Goal: Task Accomplishment & Management: Complete application form

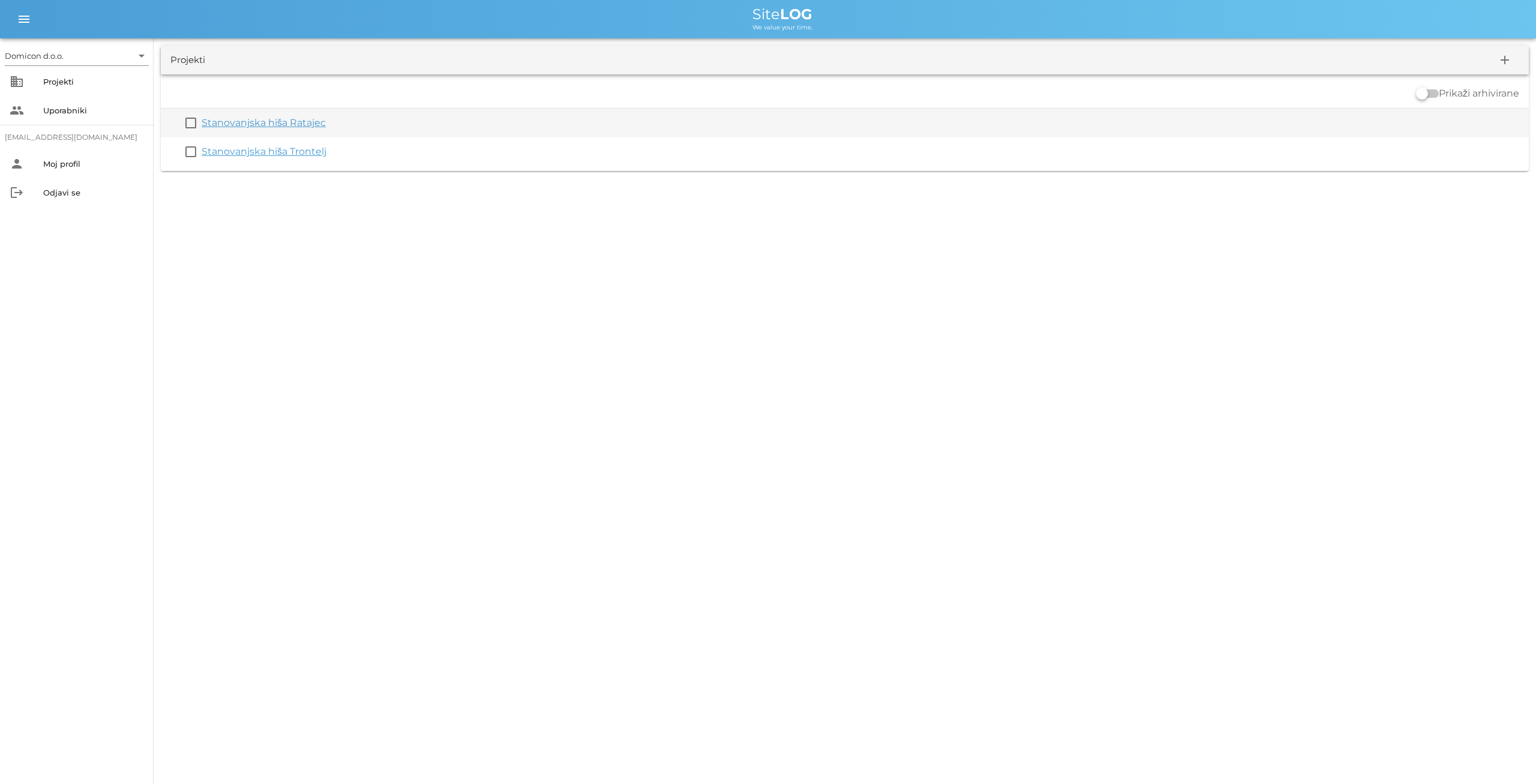
click at [280, 122] on link "Stanovanjska hiša Ratajec" at bounding box center [263, 122] width 124 height 11
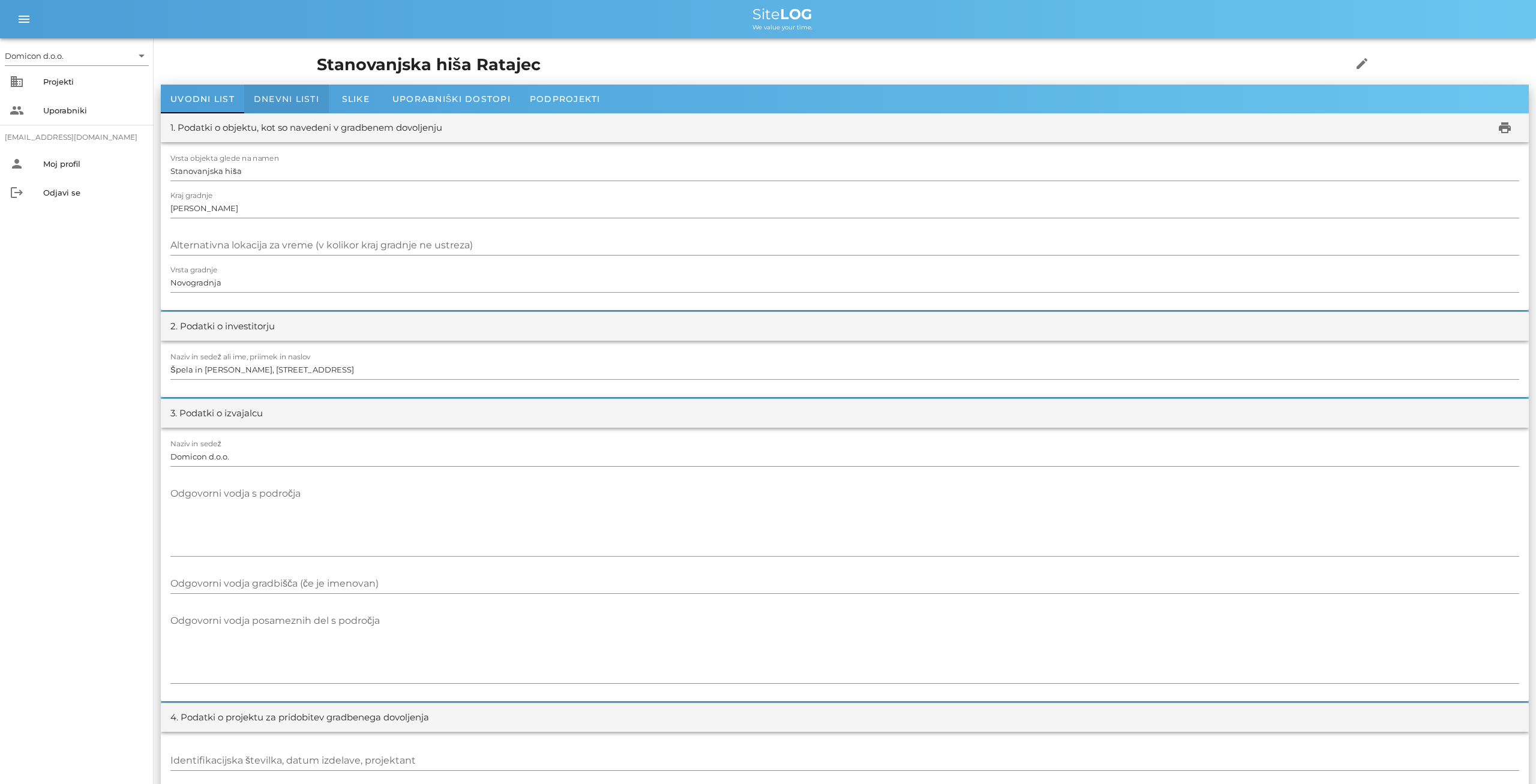
click at [285, 104] on span "Dnevni listi" at bounding box center [286, 99] width 65 height 10
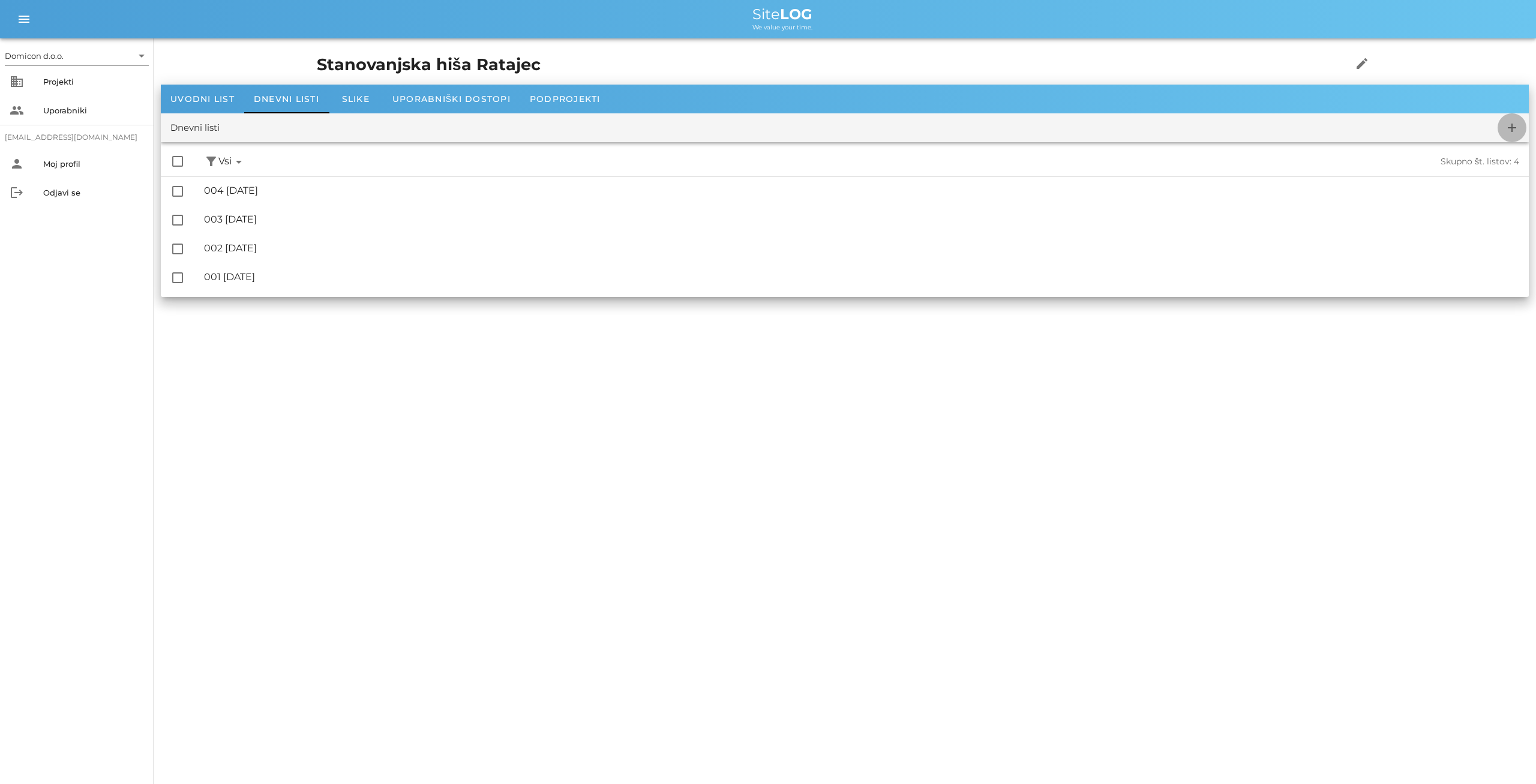
click at [1510, 124] on icon "add" at bounding box center [1511, 127] width 14 height 14
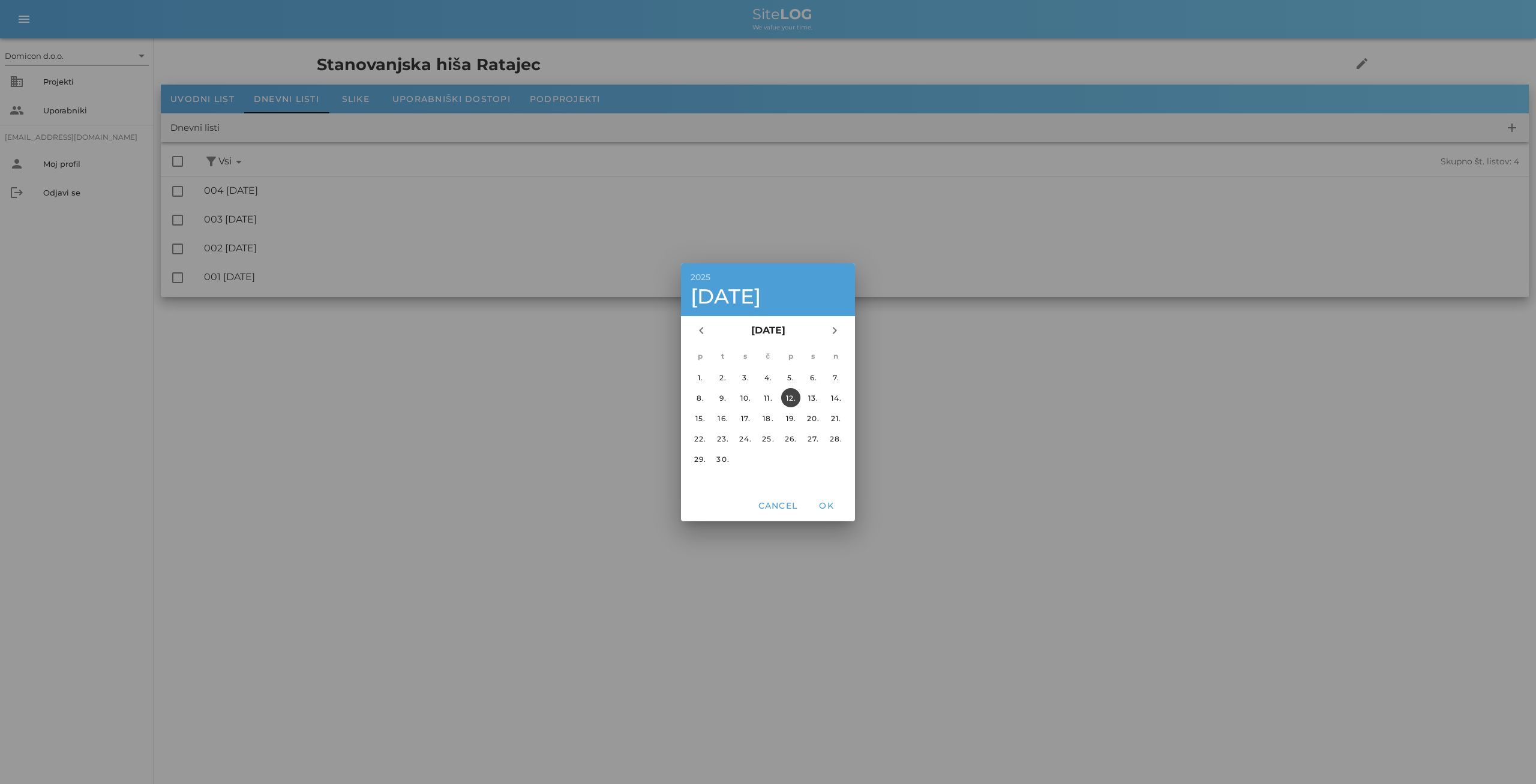
click at [792, 398] on div "12." at bounding box center [791, 397] width 19 height 9
click at [821, 501] on span "OK" at bounding box center [826, 506] width 28 height 10
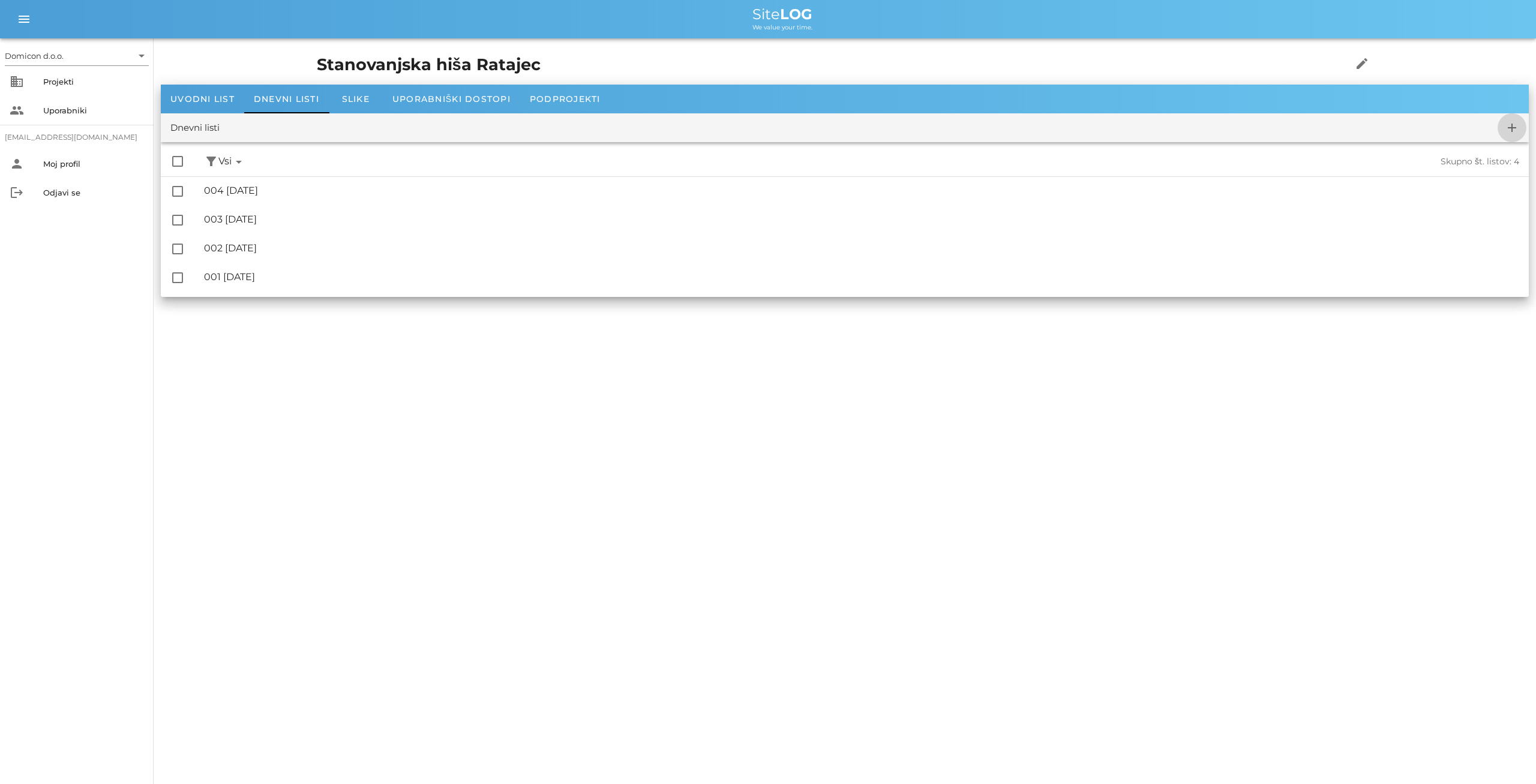
checkbox input "false"
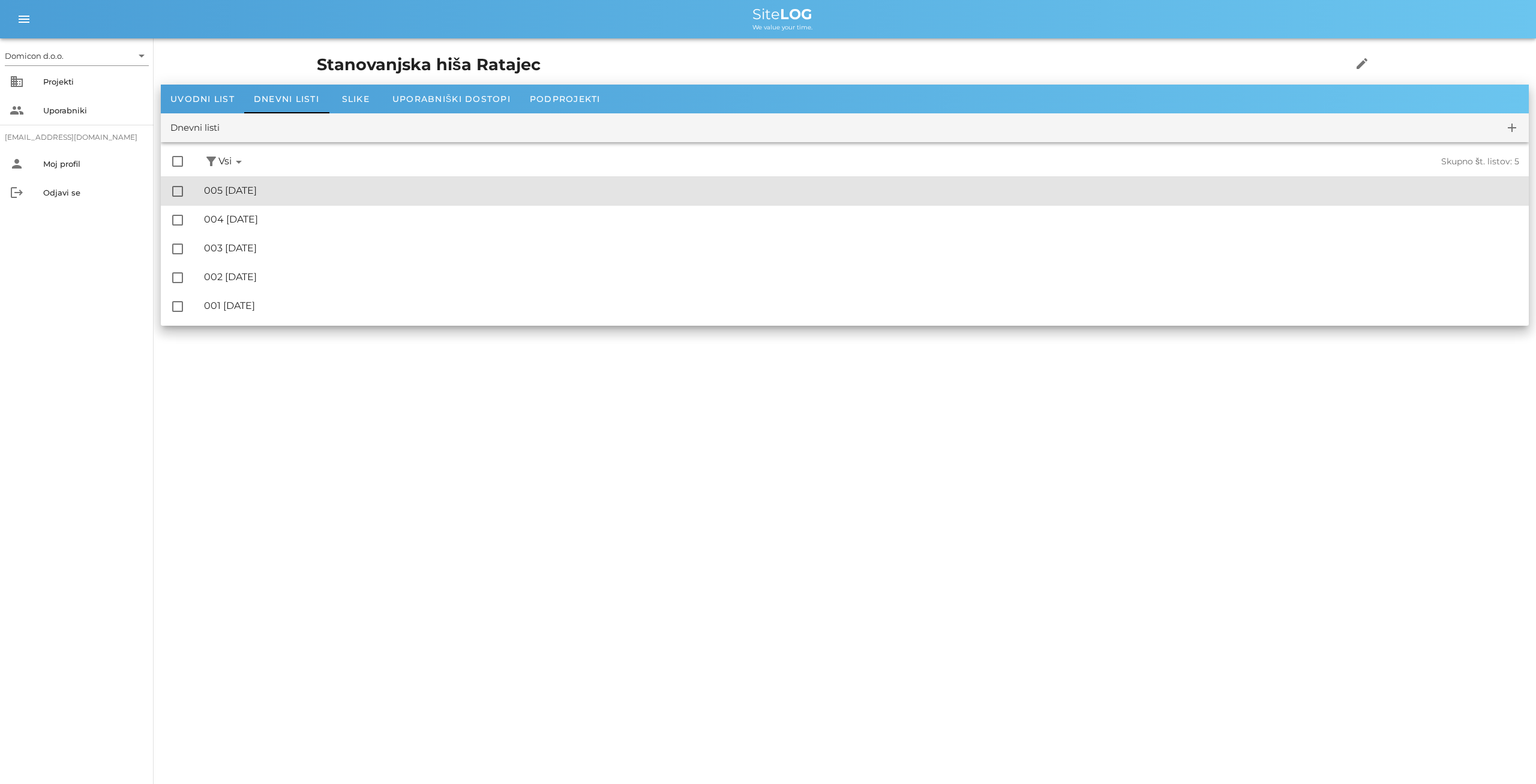
click at [260, 187] on div "🔏 005 [DATE]" at bounding box center [862, 190] width 1315 height 11
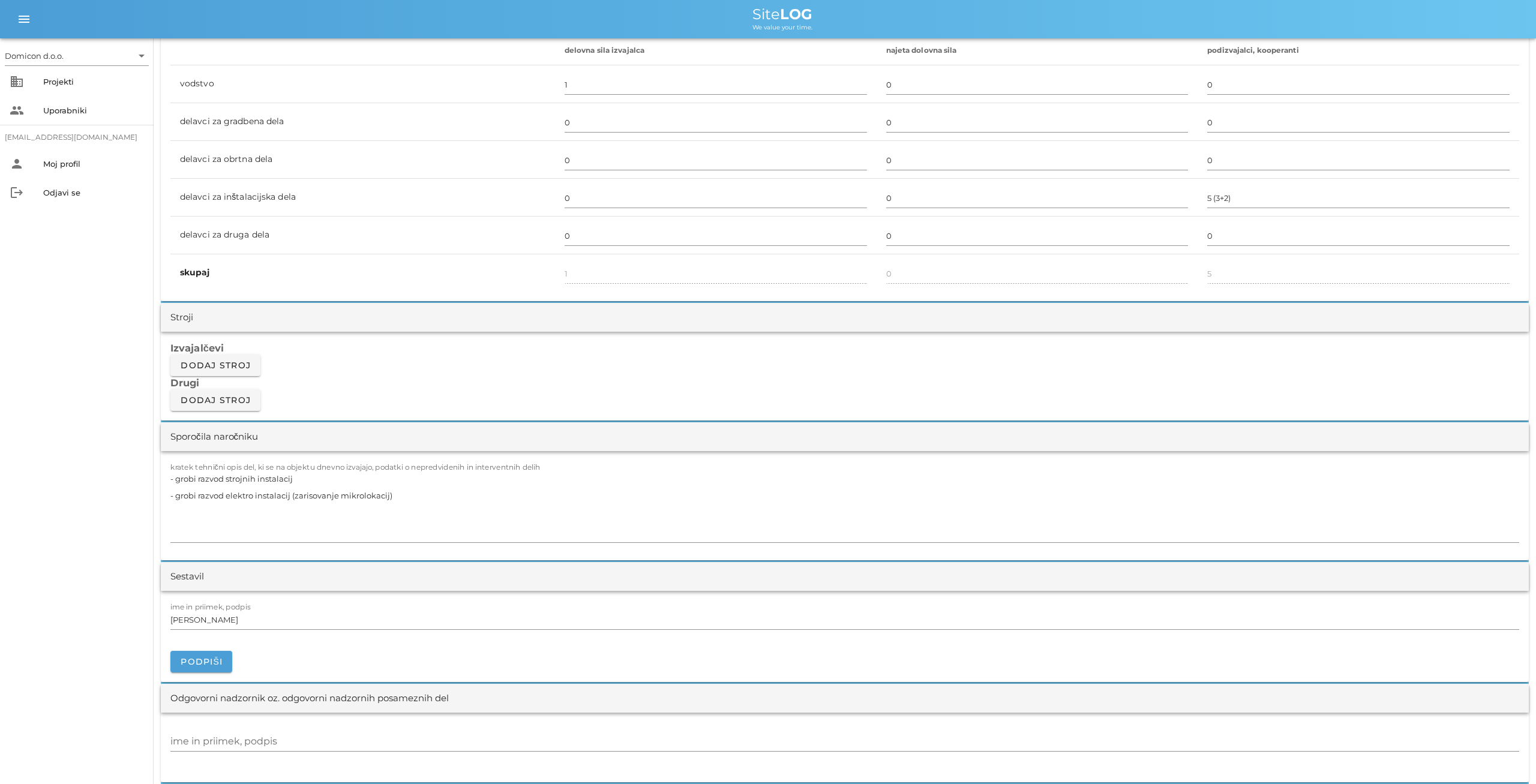
scroll to position [749, 0]
click at [394, 495] on textarea "- grobi razvod strojnih instalacij - grobi razvod elektro instalacij (zarisovan…" at bounding box center [845, 504] width 1349 height 72
type textarea "- grobi razvod strojnih instalacij - grobi razvod elektro instalacij"
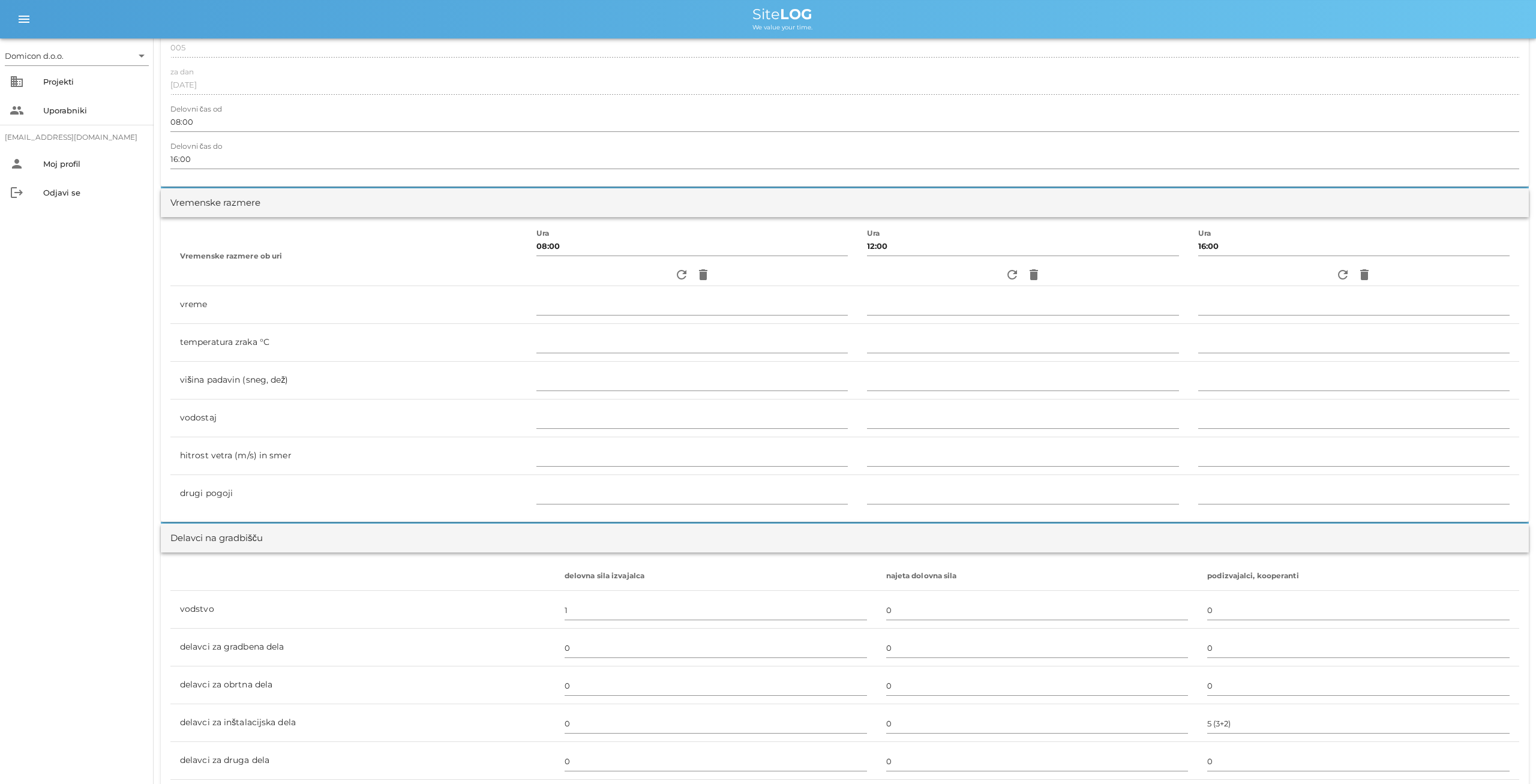
scroll to position [0, 0]
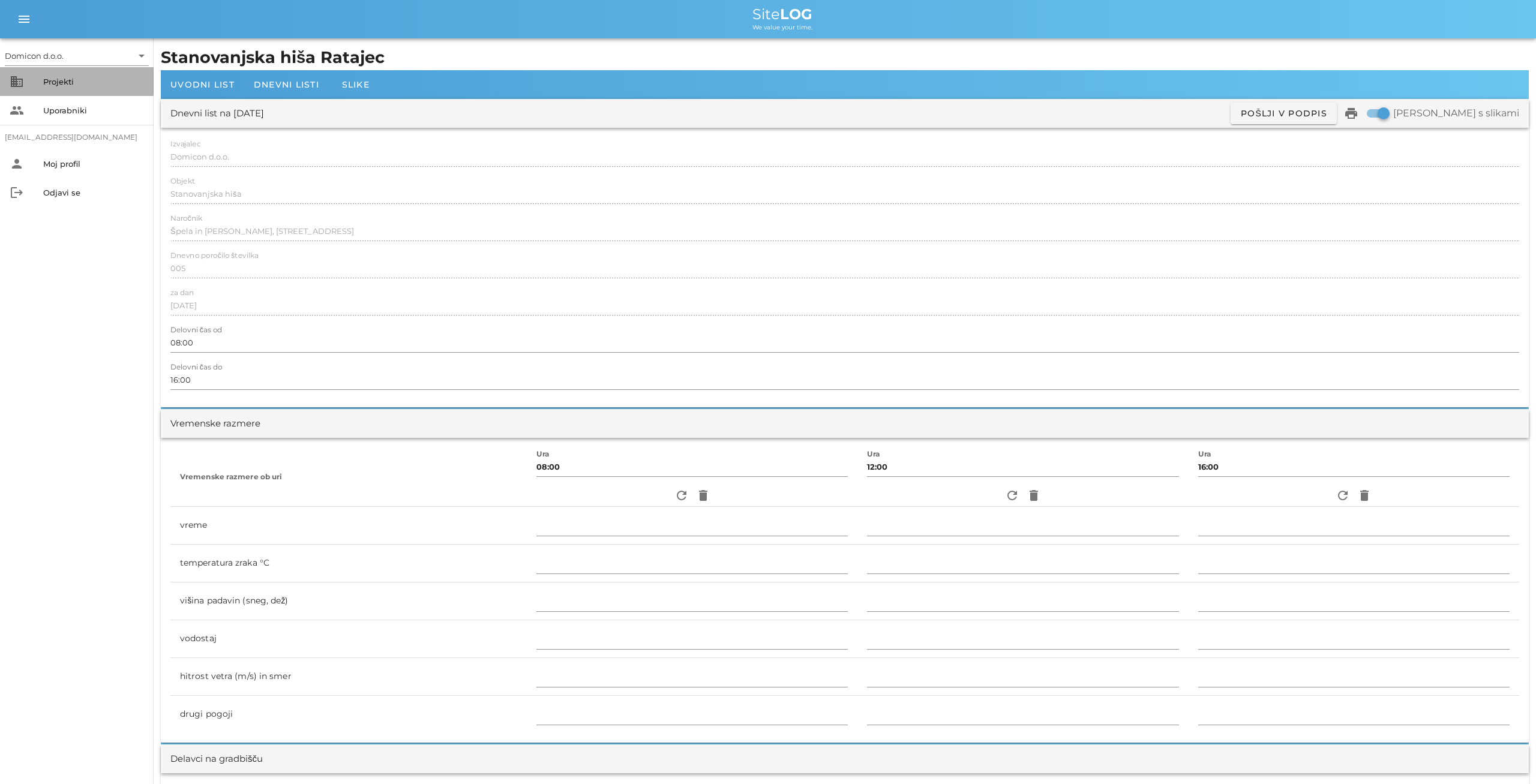
click at [76, 82] on div "Projekti" at bounding box center [94, 82] width 101 height 10
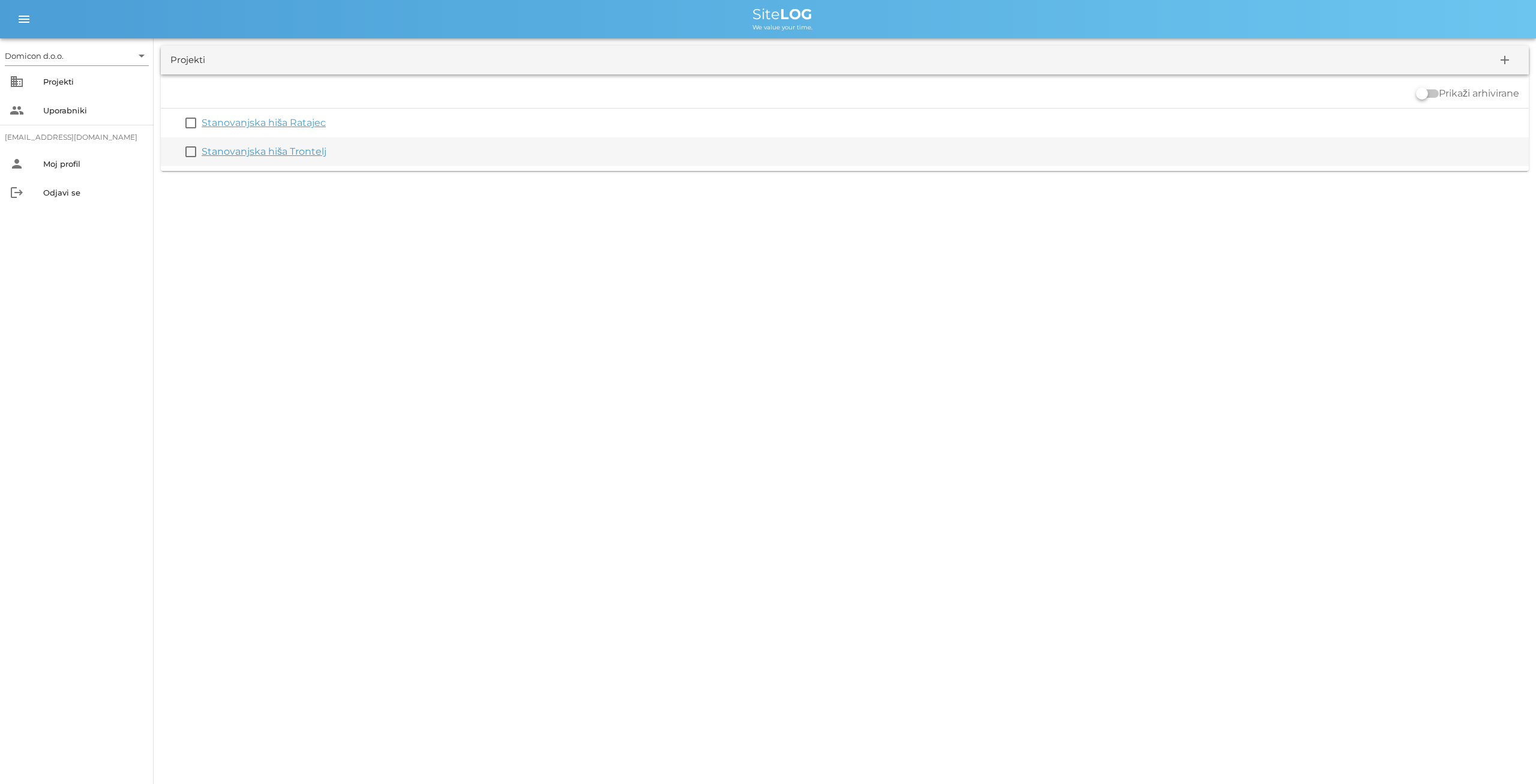
click at [254, 156] on link "Stanovanjska hiša Trontelj" at bounding box center [263, 151] width 125 height 11
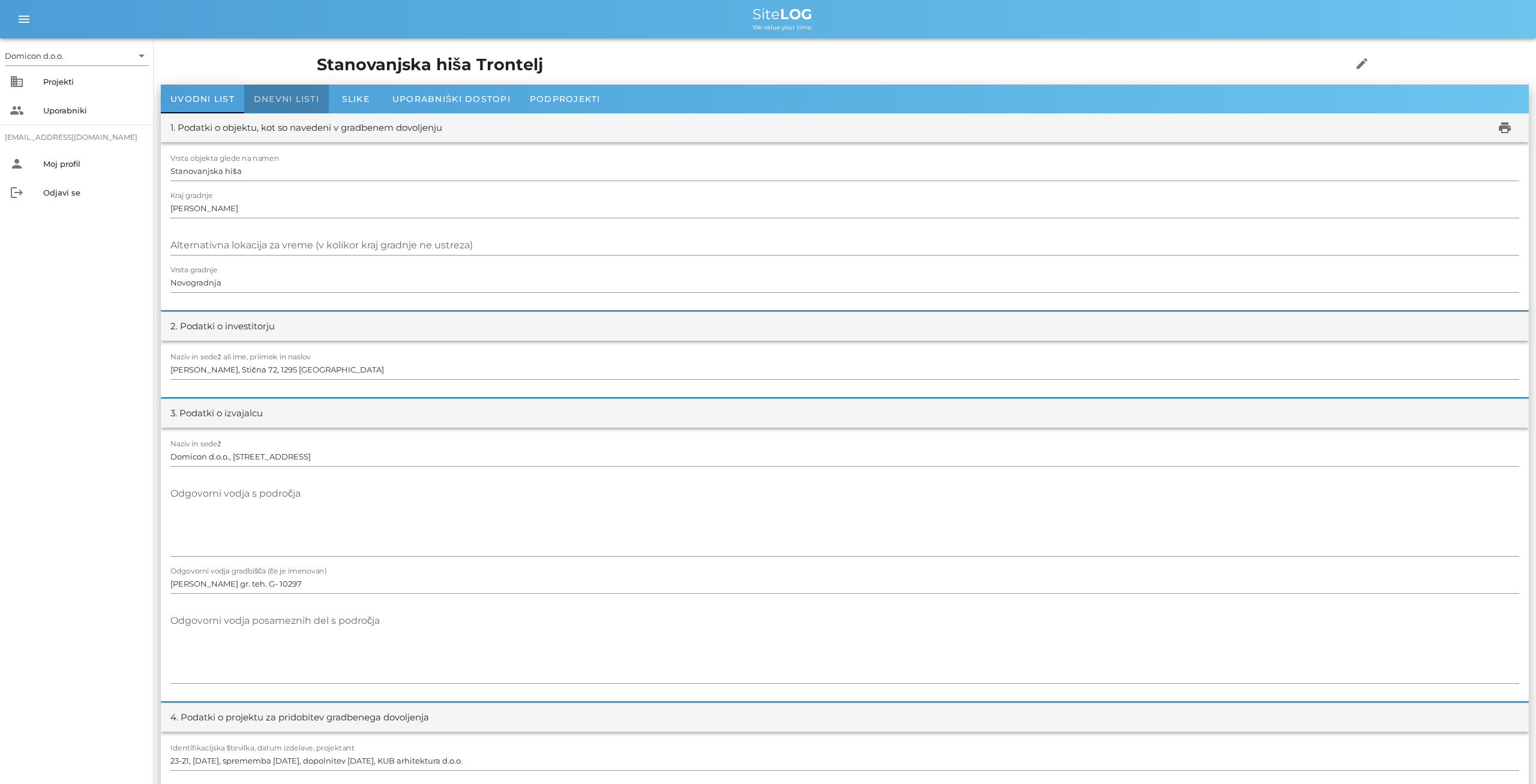
click at [299, 98] on span "Dnevni listi" at bounding box center [286, 99] width 65 height 10
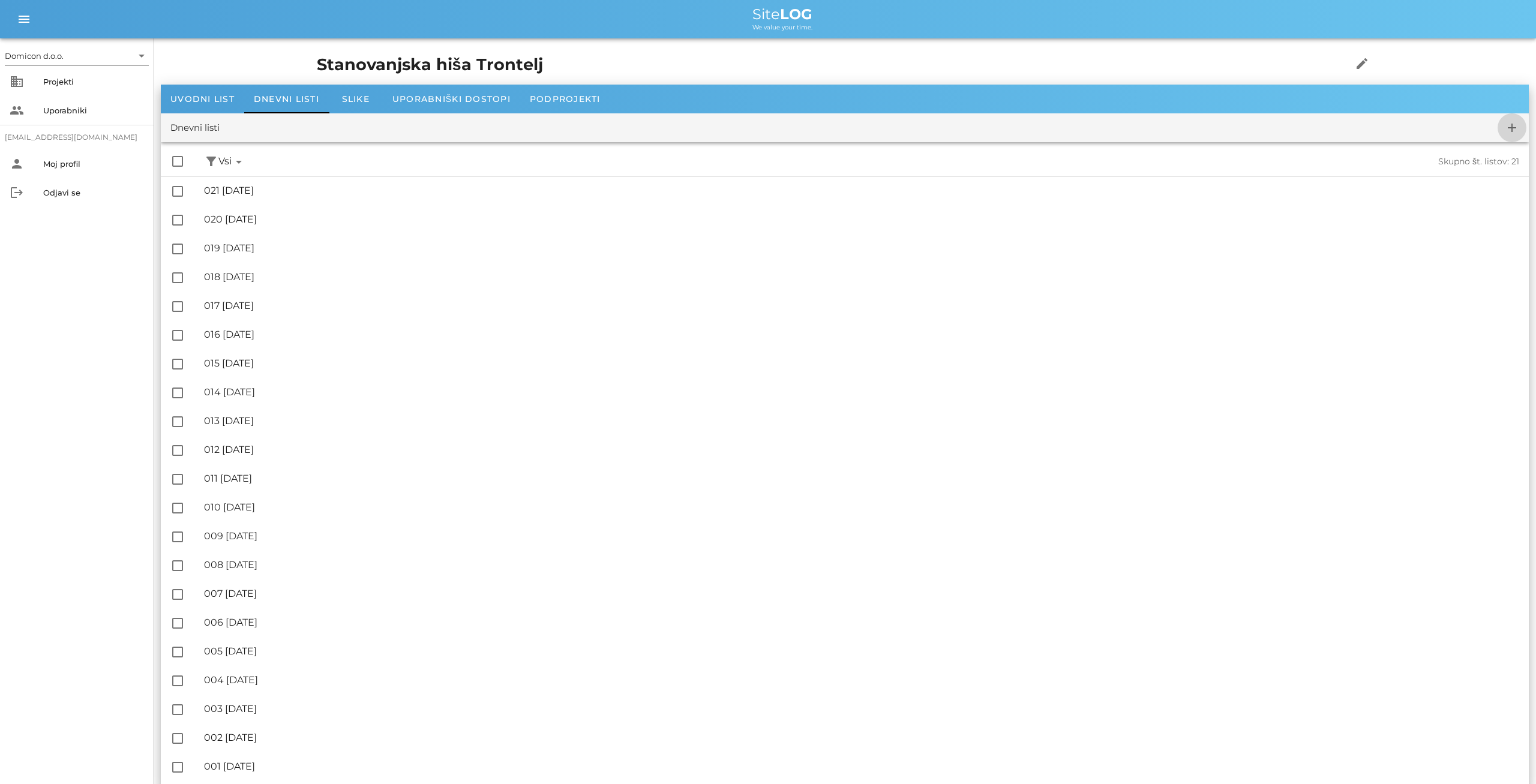
click at [1514, 130] on icon "add" at bounding box center [1511, 127] width 14 height 14
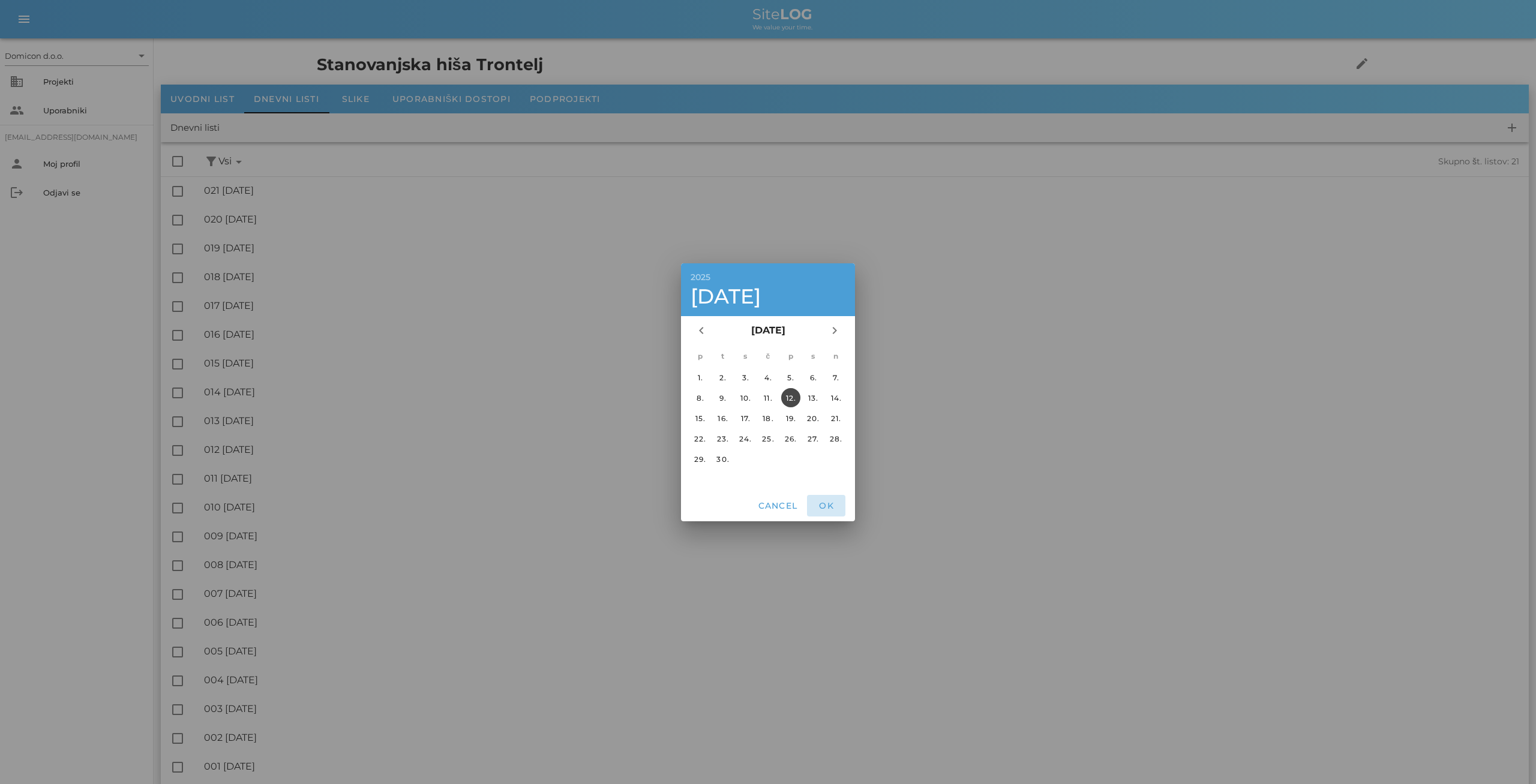
click at [826, 503] on span "OK" at bounding box center [826, 506] width 28 height 10
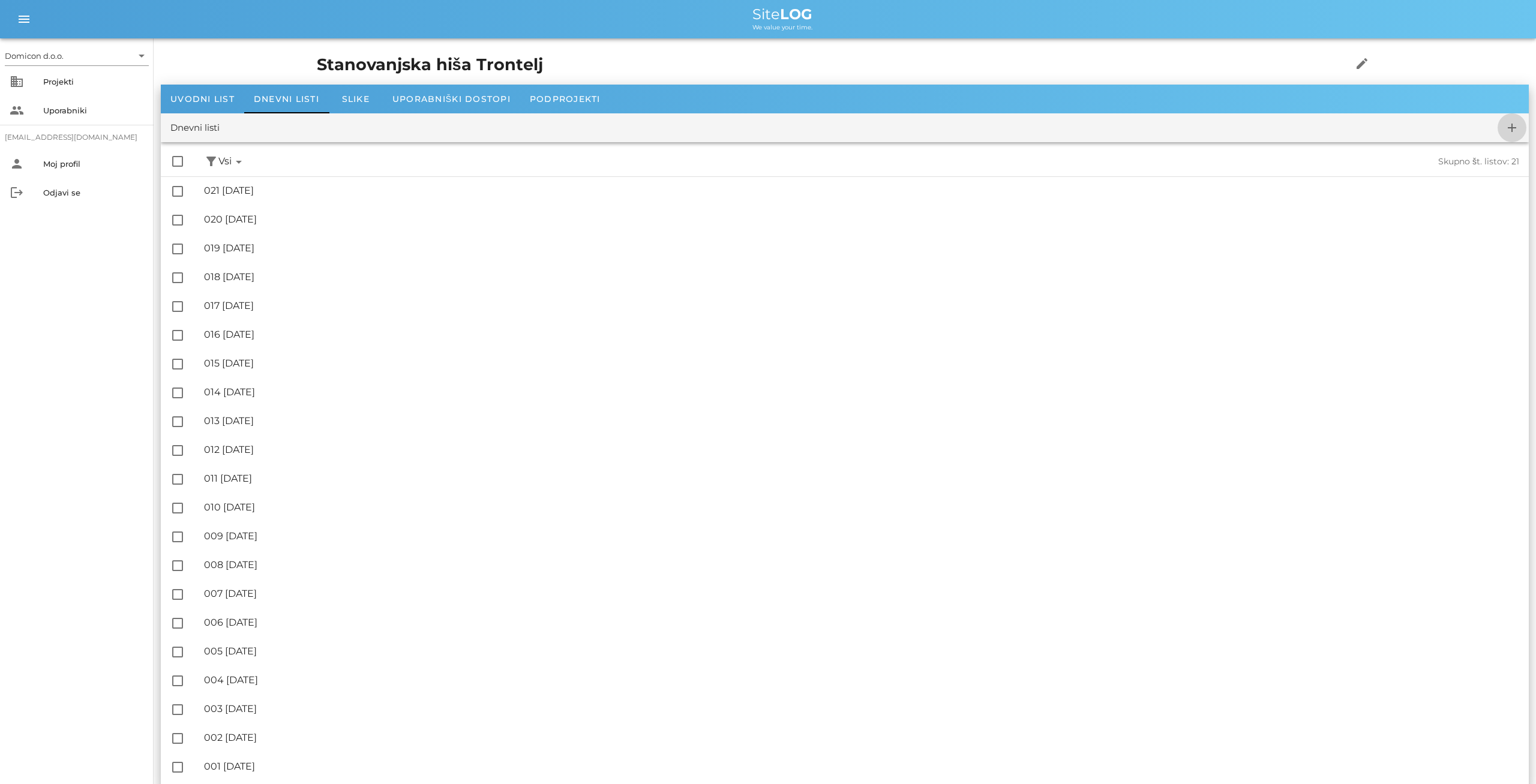
checkbox input "false"
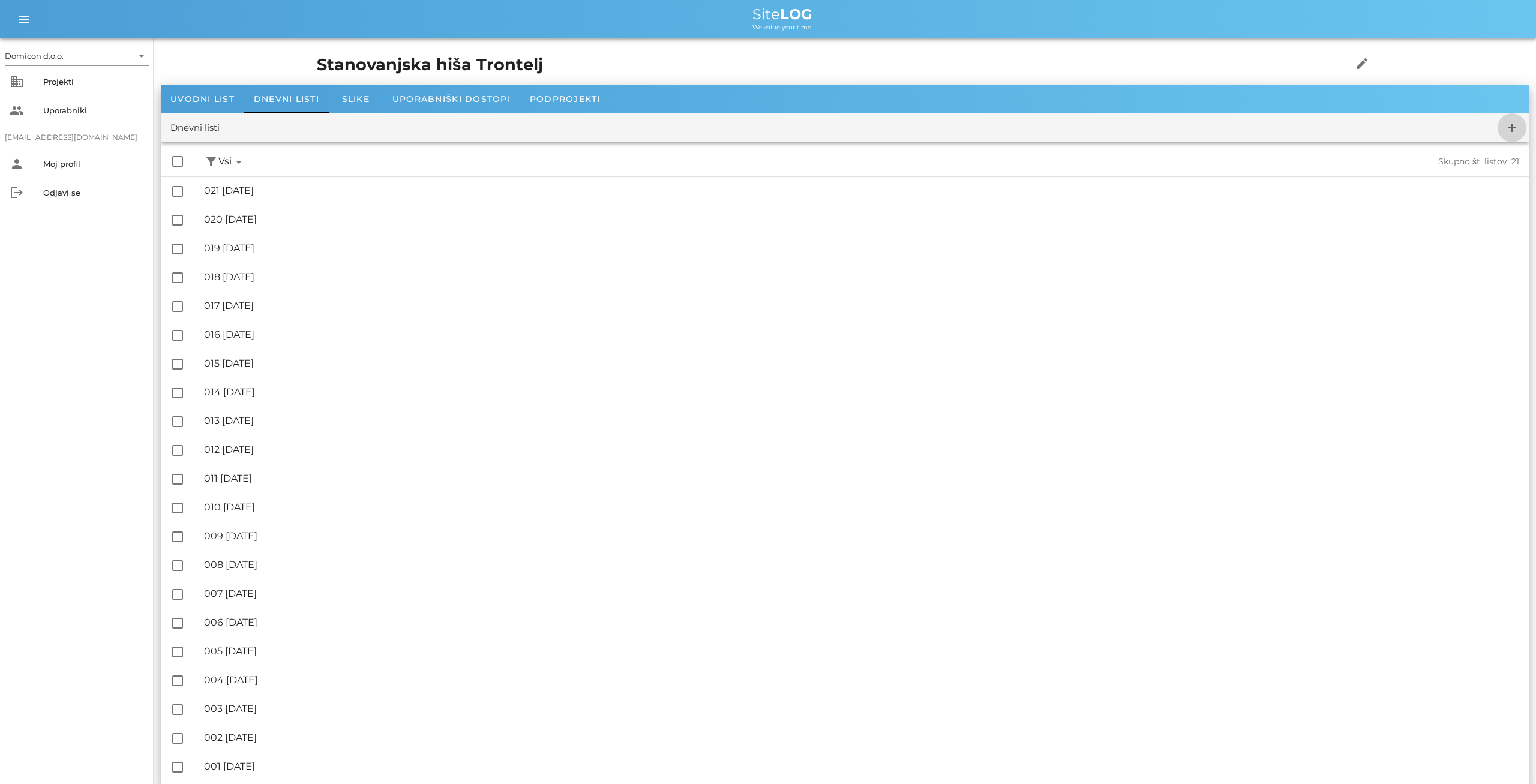
checkbox input "false"
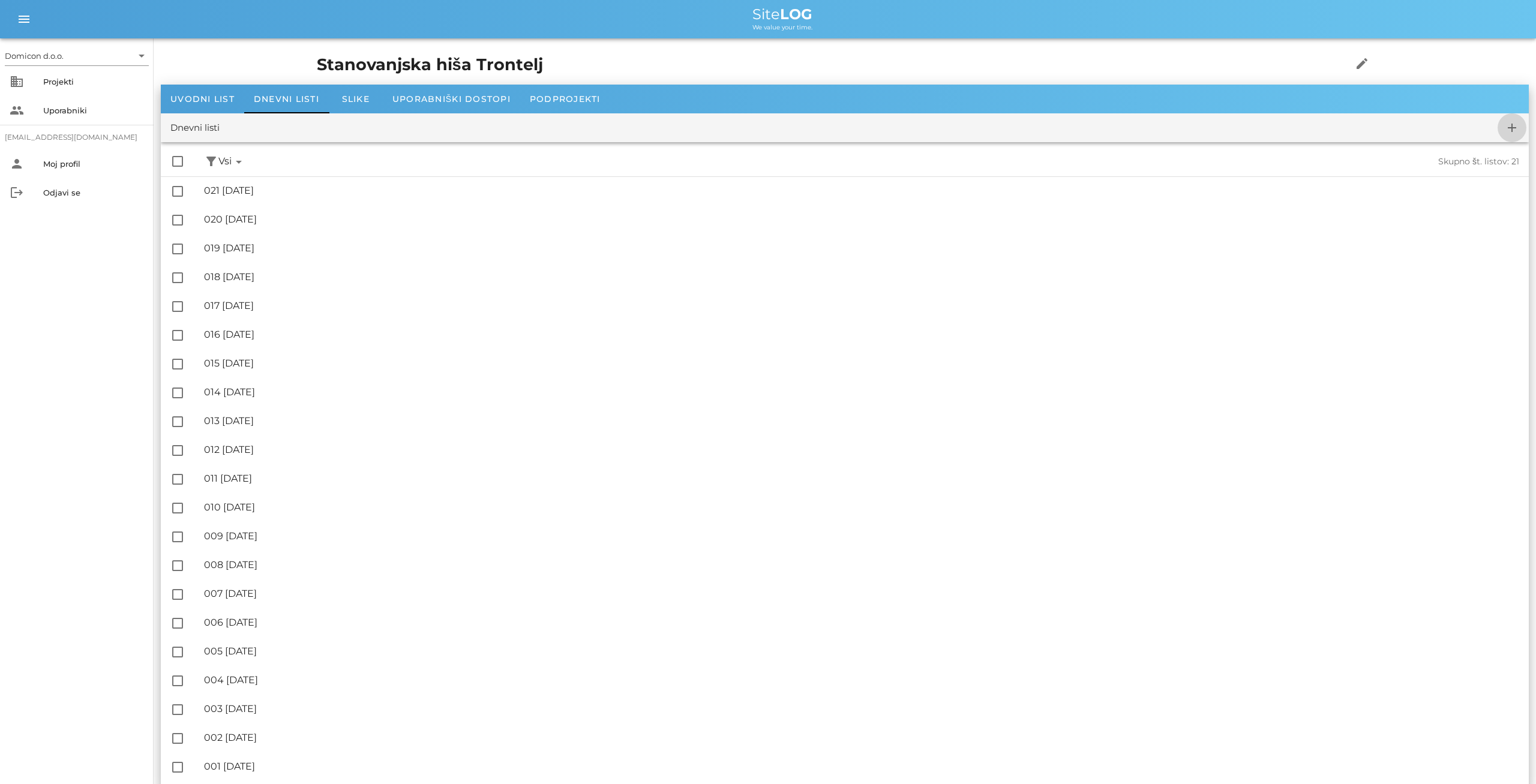
checkbox input "false"
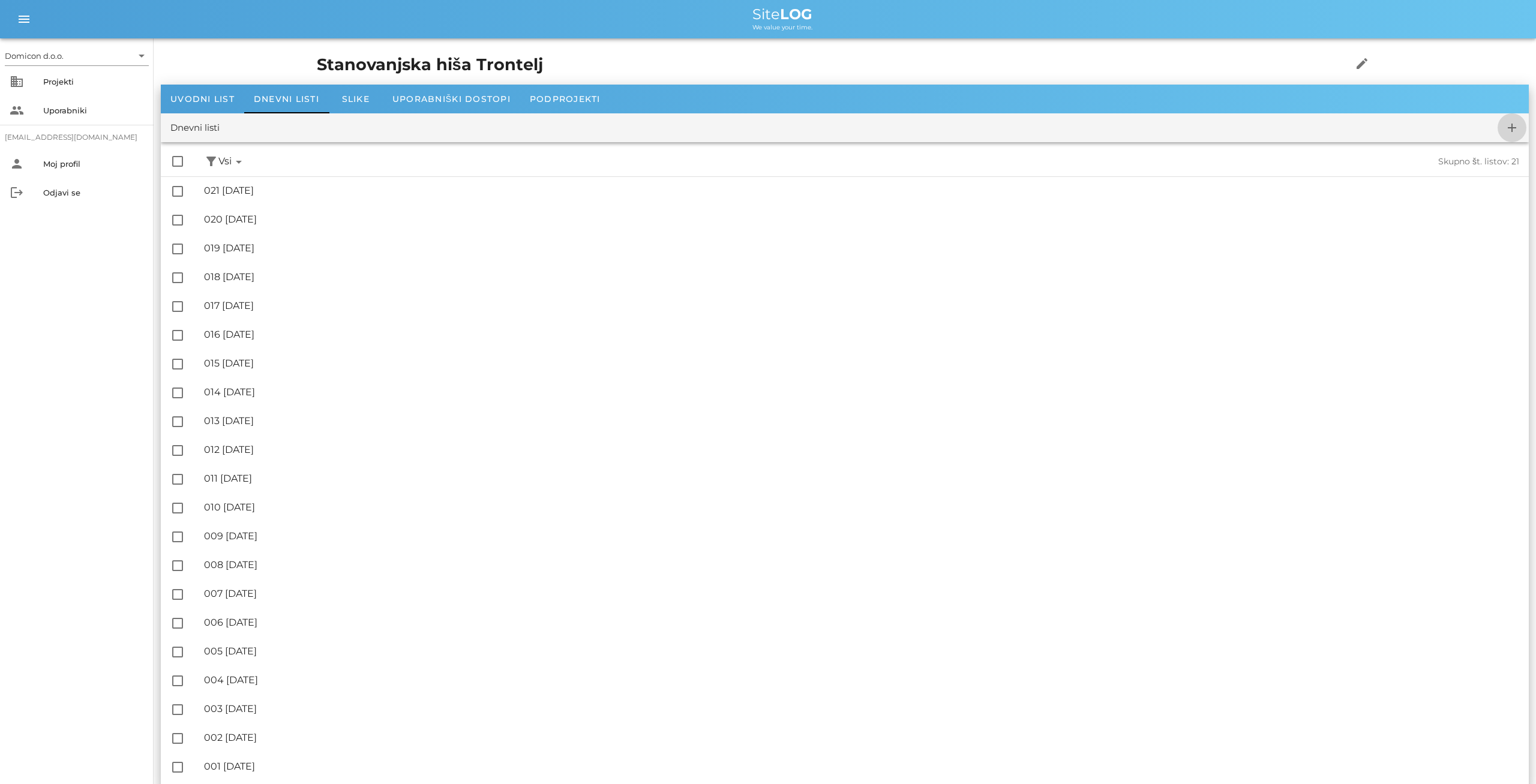
checkbox input "false"
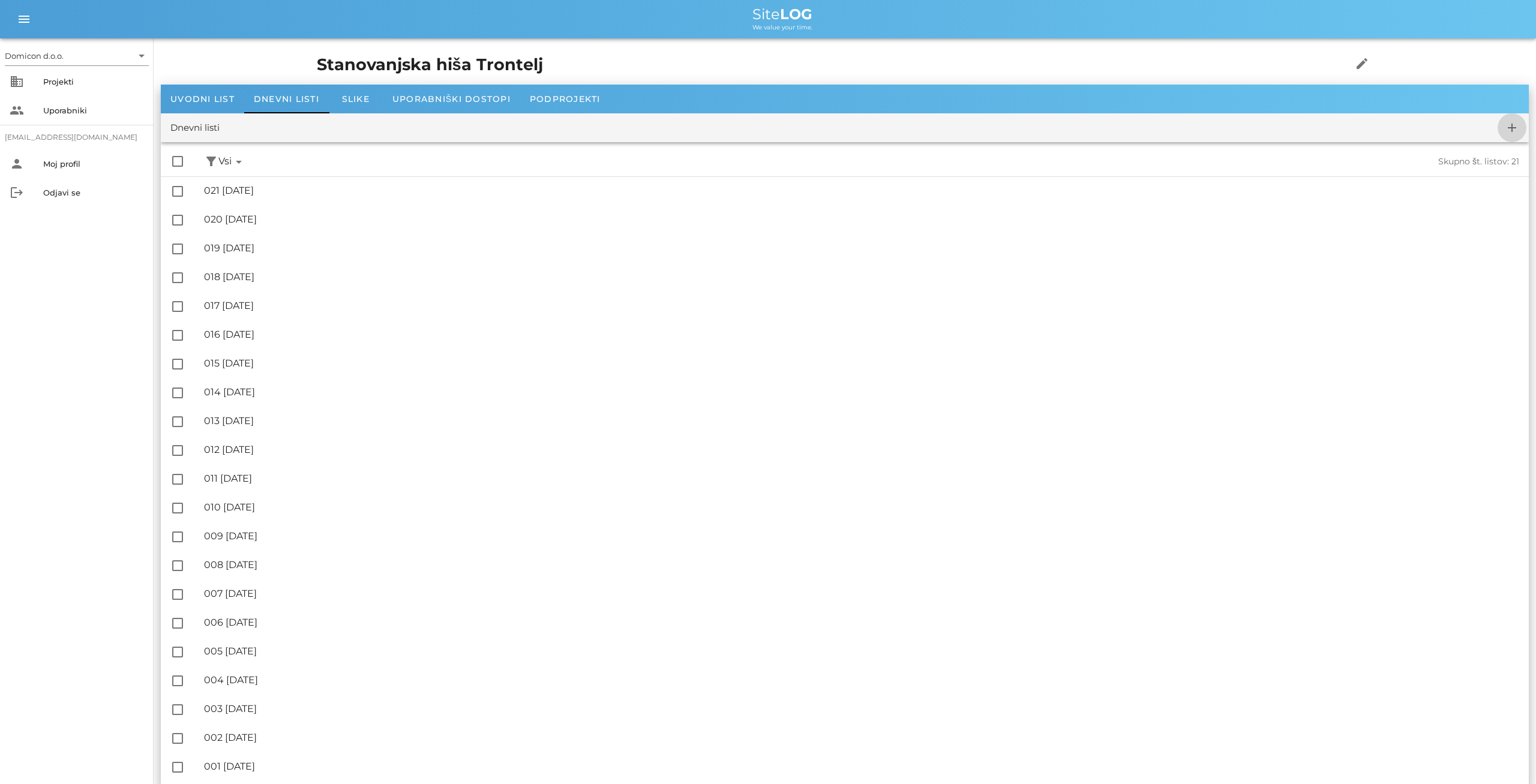
checkbox input "false"
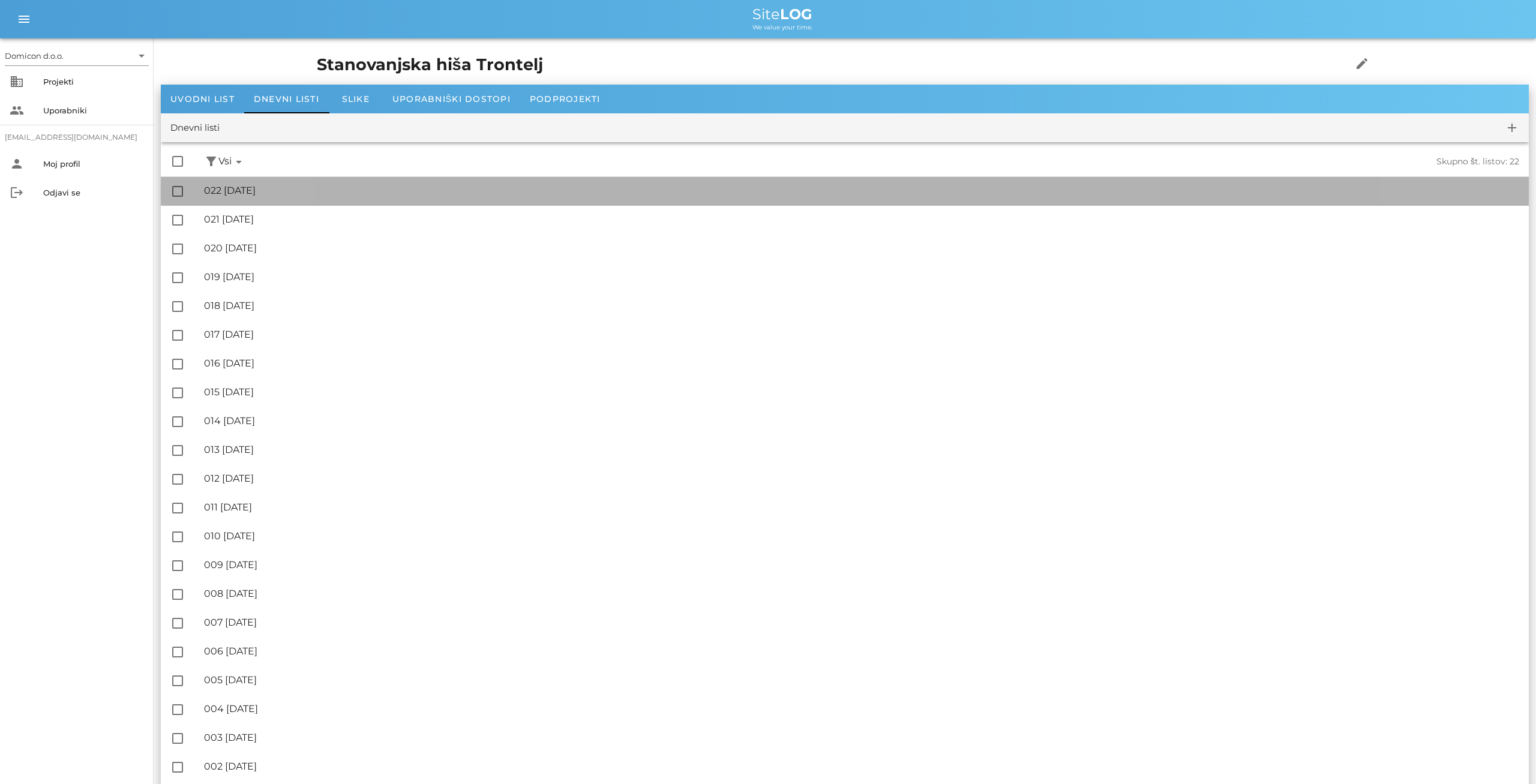
click at [263, 190] on div "🔏 022 [DATE]" at bounding box center [862, 190] width 1315 height 11
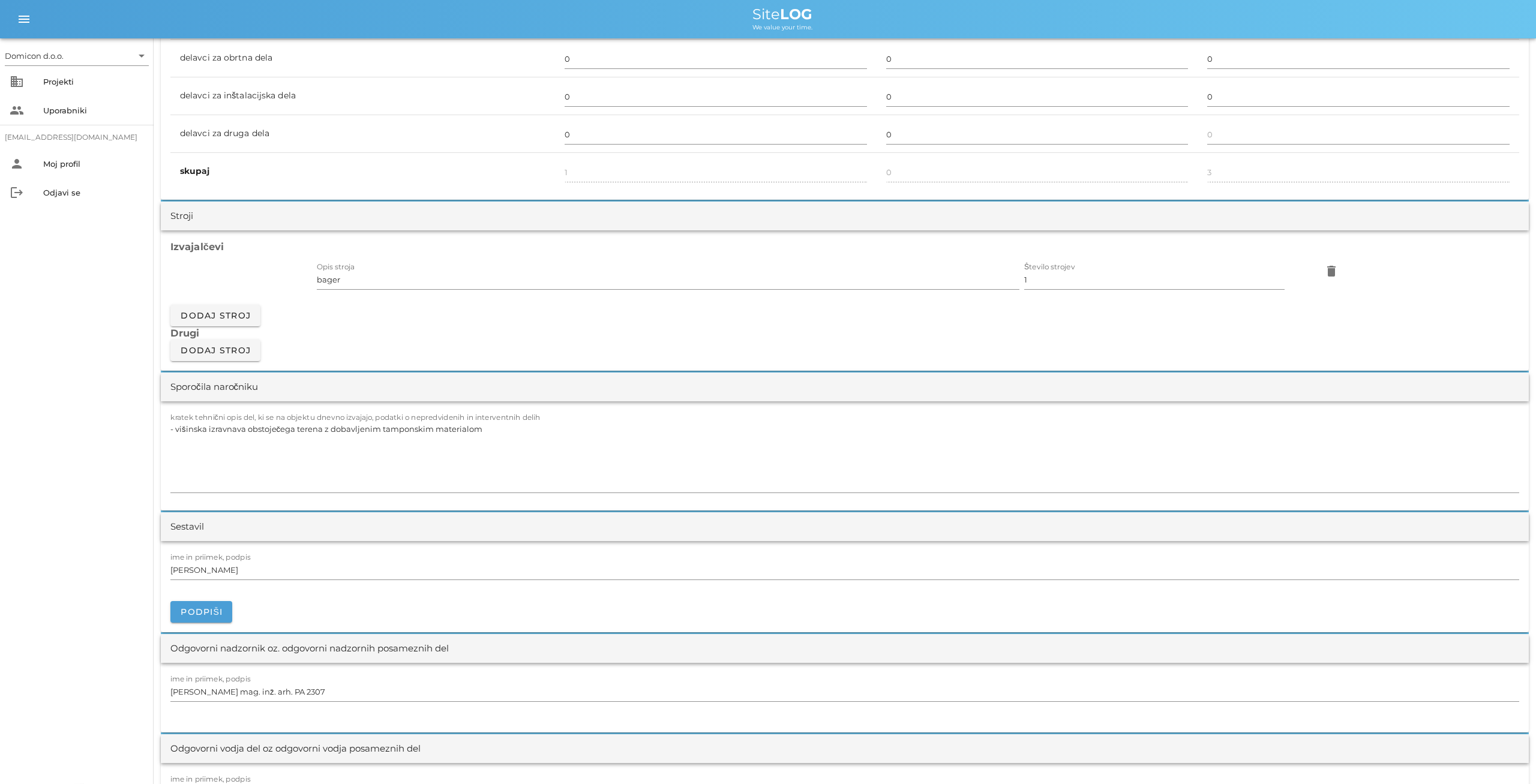
scroll to position [874, 0]
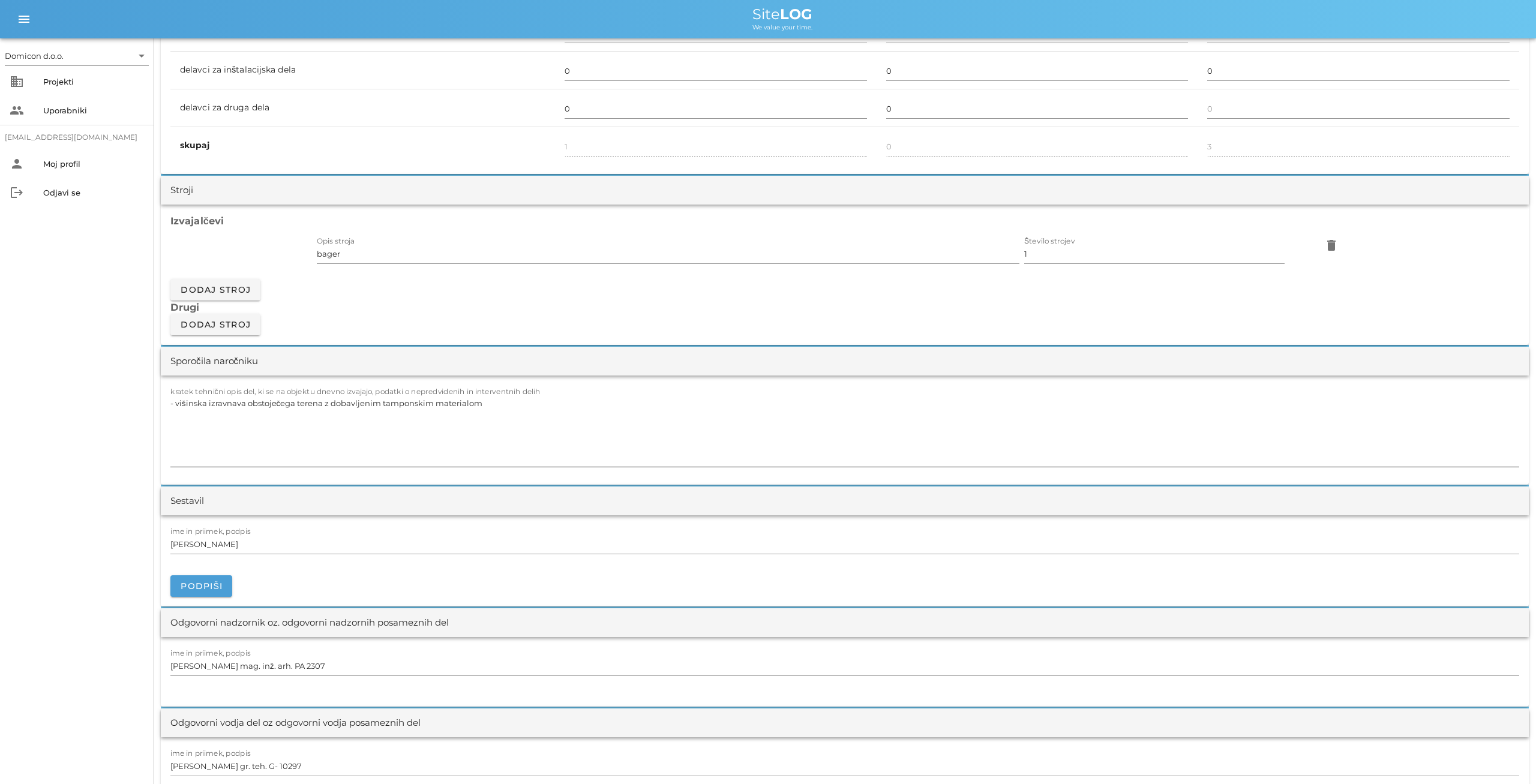
click at [490, 395] on textarea "- višinska izravnava obstoječega terena z dobavljenim tamponskim materialom" at bounding box center [845, 431] width 1349 height 72
type textarea "- višinska izravnava obstoječega terena z dobavljenim tamponskim materialom - v…"
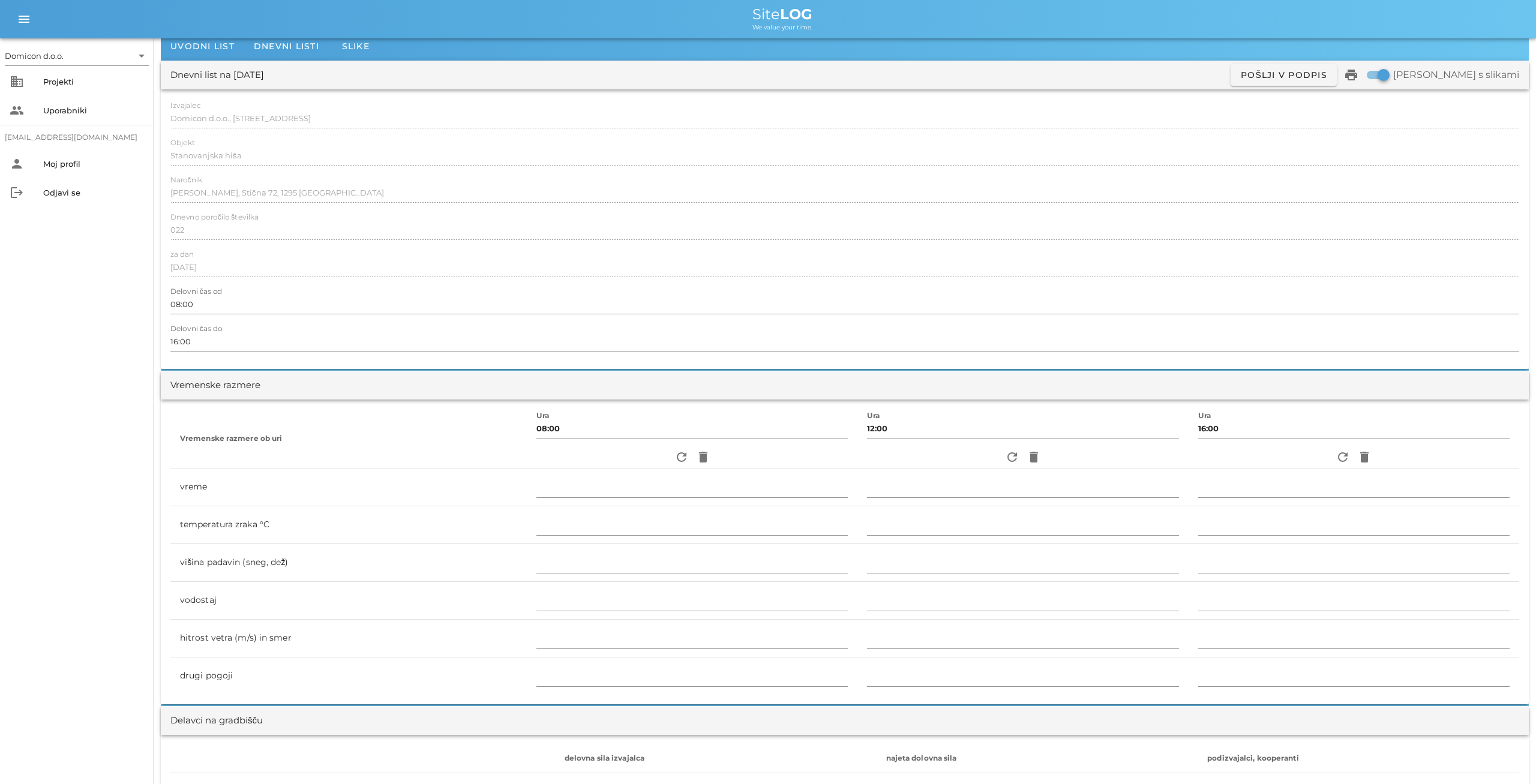
scroll to position [0, 0]
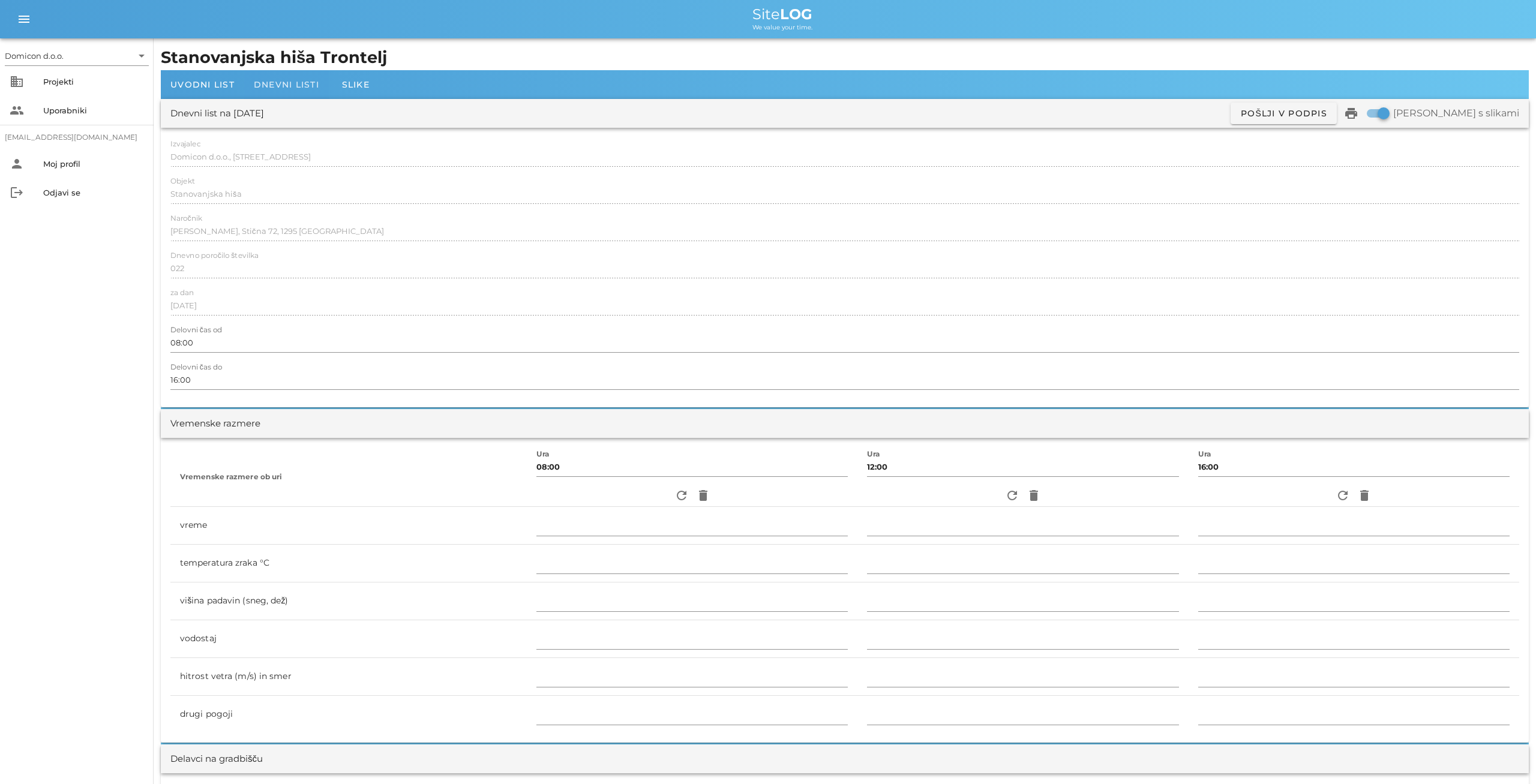
click at [269, 82] on span "Dnevni listi" at bounding box center [286, 85] width 65 height 10
